Goal: Task Accomplishment & Management: Use online tool/utility

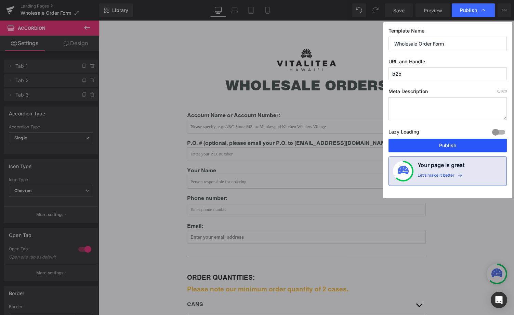
click at [438, 144] on button "Publish" at bounding box center [448, 146] width 118 height 14
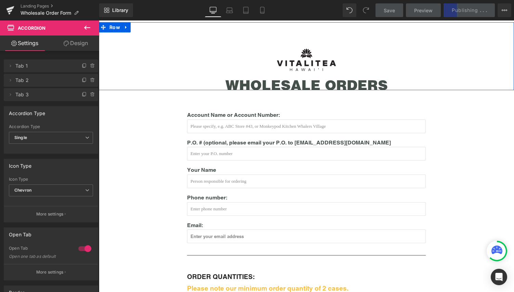
click at [472, 43] on div "Image wholesale orderS Heading" at bounding box center [306, 64] width 415 height 51
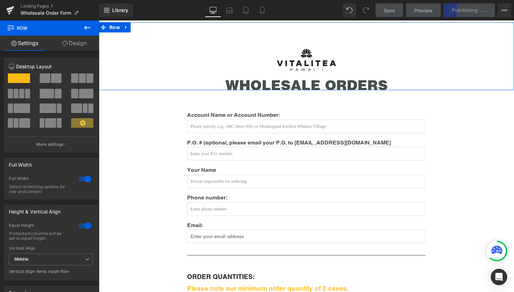
click at [436, 65] on div "Image wholesale orderS Heading" at bounding box center [306, 64] width 415 height 51
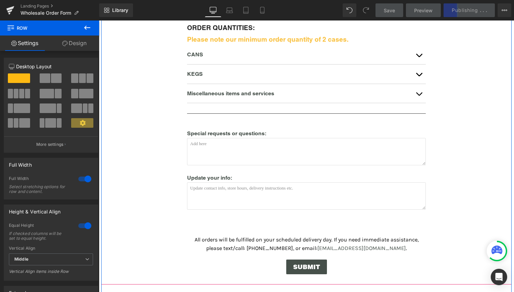
scroll to position [251, 0]
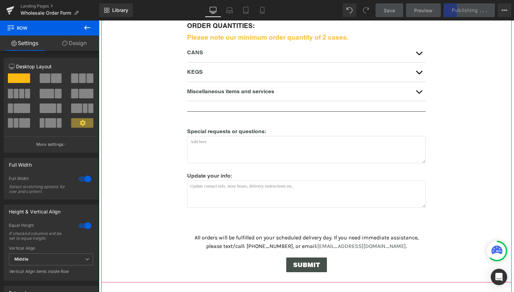
click at [363, 71] on p "KEGS" at bounding box center [299, 72] width 225 height 9
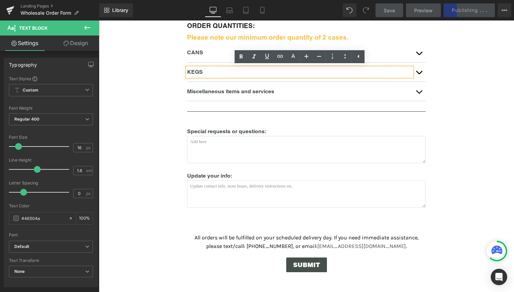
click at [419, 71] on button "button" at bounding box center [419, 72] width 14 height 19
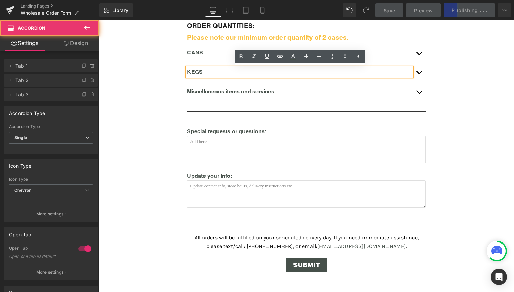
click at [419, 71] on button "button" at bounding box center [419, 72] width 14 height 19
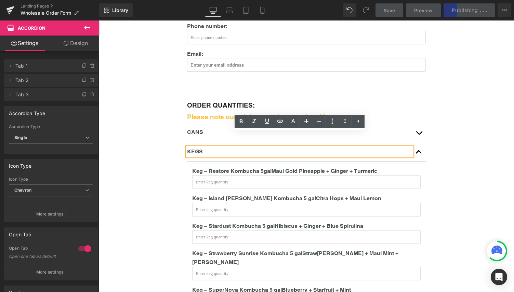
scroll to position [161, 0]
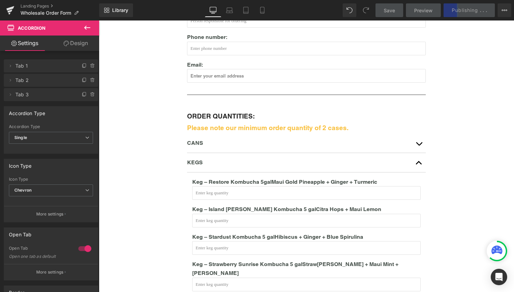
click at [465, 12] on div "Save Preview Publishing . . . Scheduled View Live Page View with current Templa…" at bounding box center [444, 10] width 142 height 14
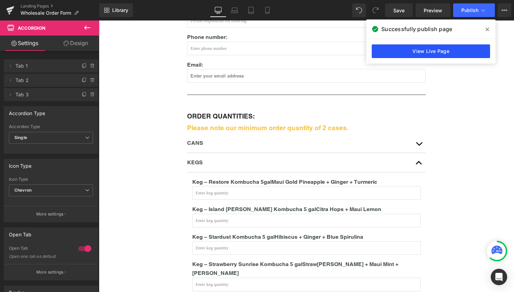
click at [428, 50] on link "View Live Page" at bounding box center [431, 51] width 118 height 14
